Goal: Task Accomplishment & Management: Manage account settings

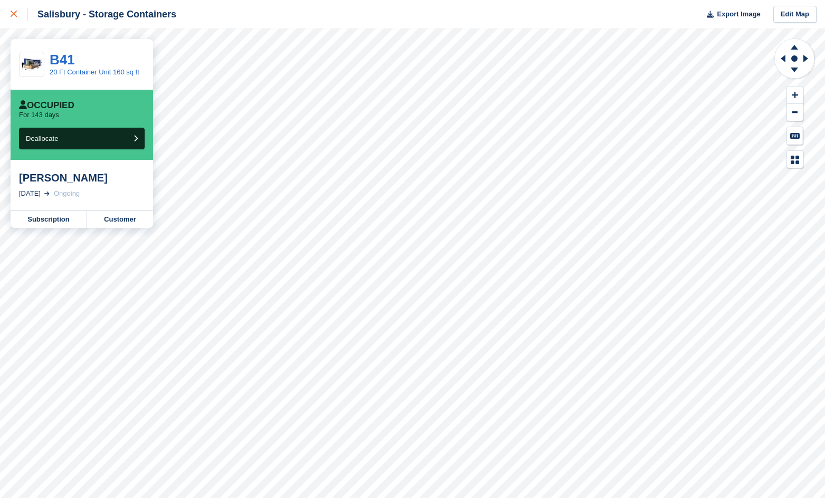
click at [12, 12] on icon at bounding box center [14, 14] width 6 height 6
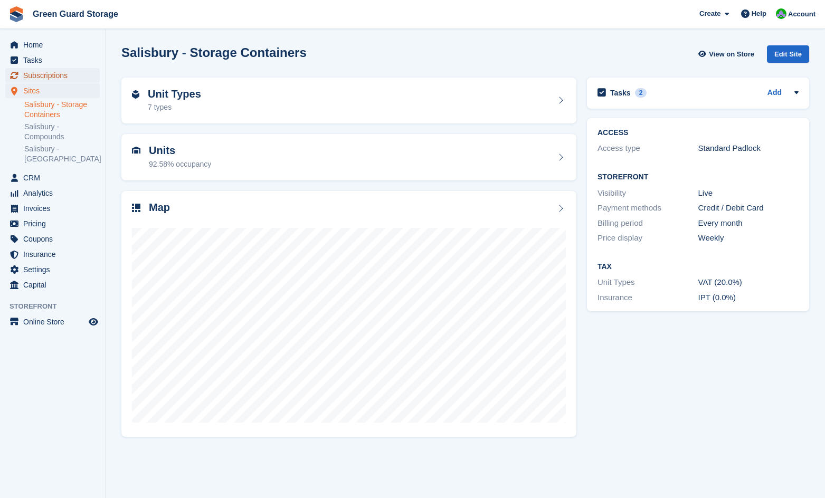
click at [40, 75] on span "Subscriptions" at bounding box center [54, 75] width 63 height 15
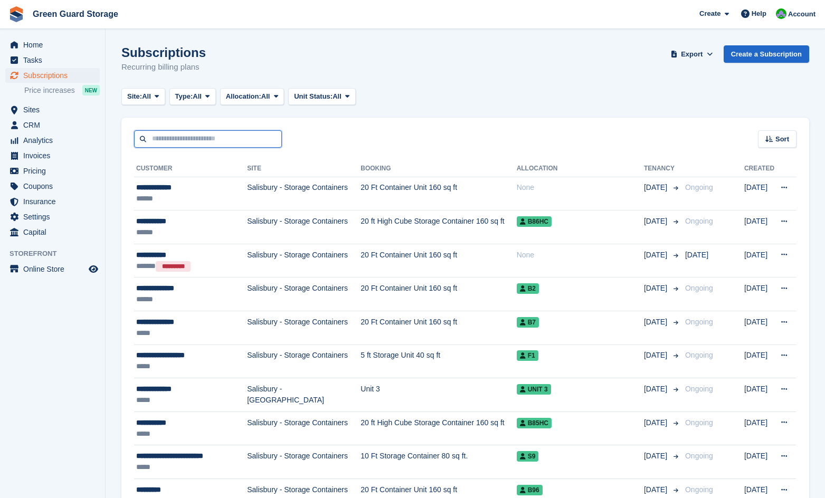
click at [183, 140] on input "text" at bounding box center [208, 138] width 148 height 17
type input "******"
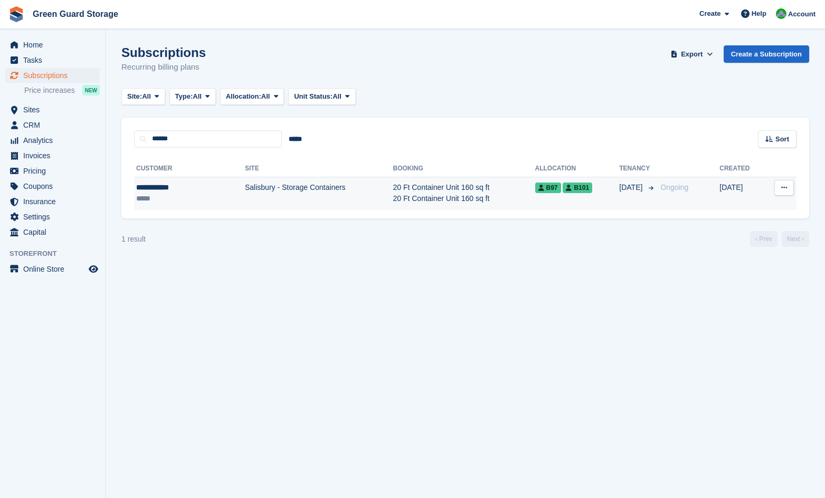
click at [393, 187] on td "20 Ft Container Unit 160 sq ft 20 Ft Container Unit 160 sq ft" at bounding box center [464, 193] width 142 height 33
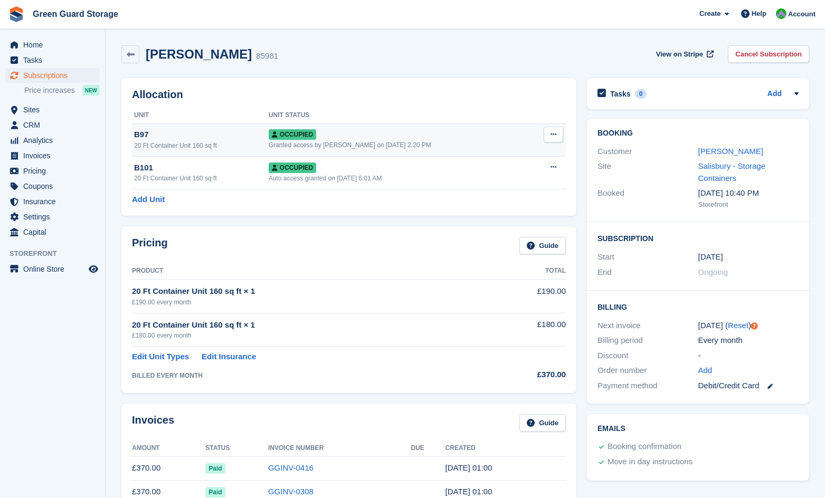
click at [550, 131] on icon at bounding box center [553, 134] width 6 height 7
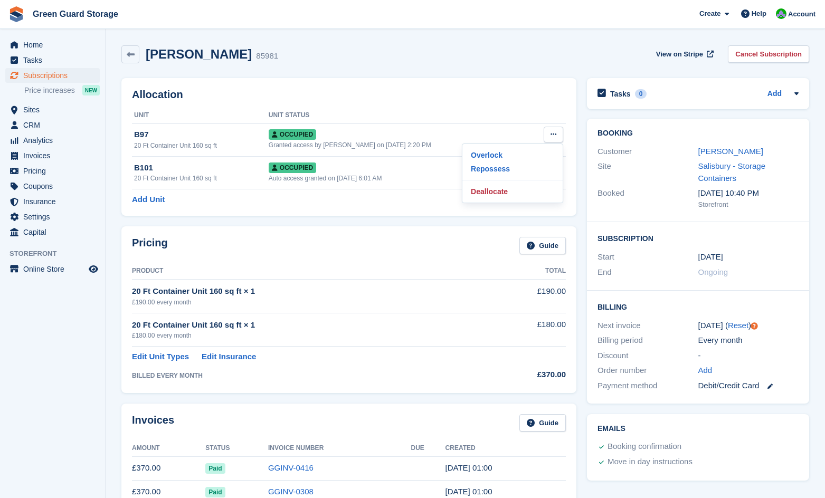
click at [371, 224] on div "Pricing Guide Product Total 20 Ft Container Unit 160 sq ft × 1 £190.00 every mo…" at bounding box center [348, 309] width 465 height 177
